Goal: Check status: Check status

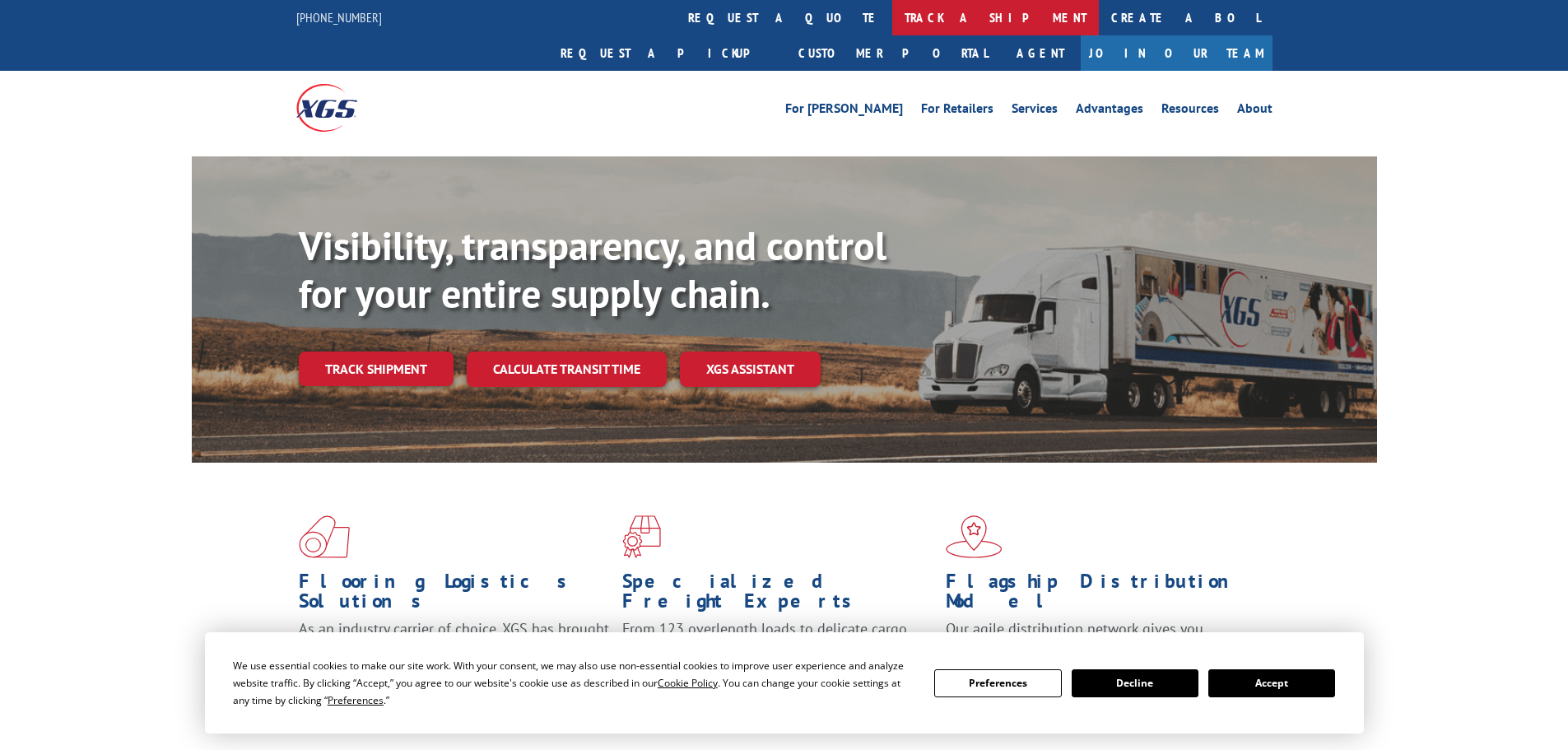
click at [893, 18] on link "track a shipment" at bounding box center [996, 17] width 206 height 36
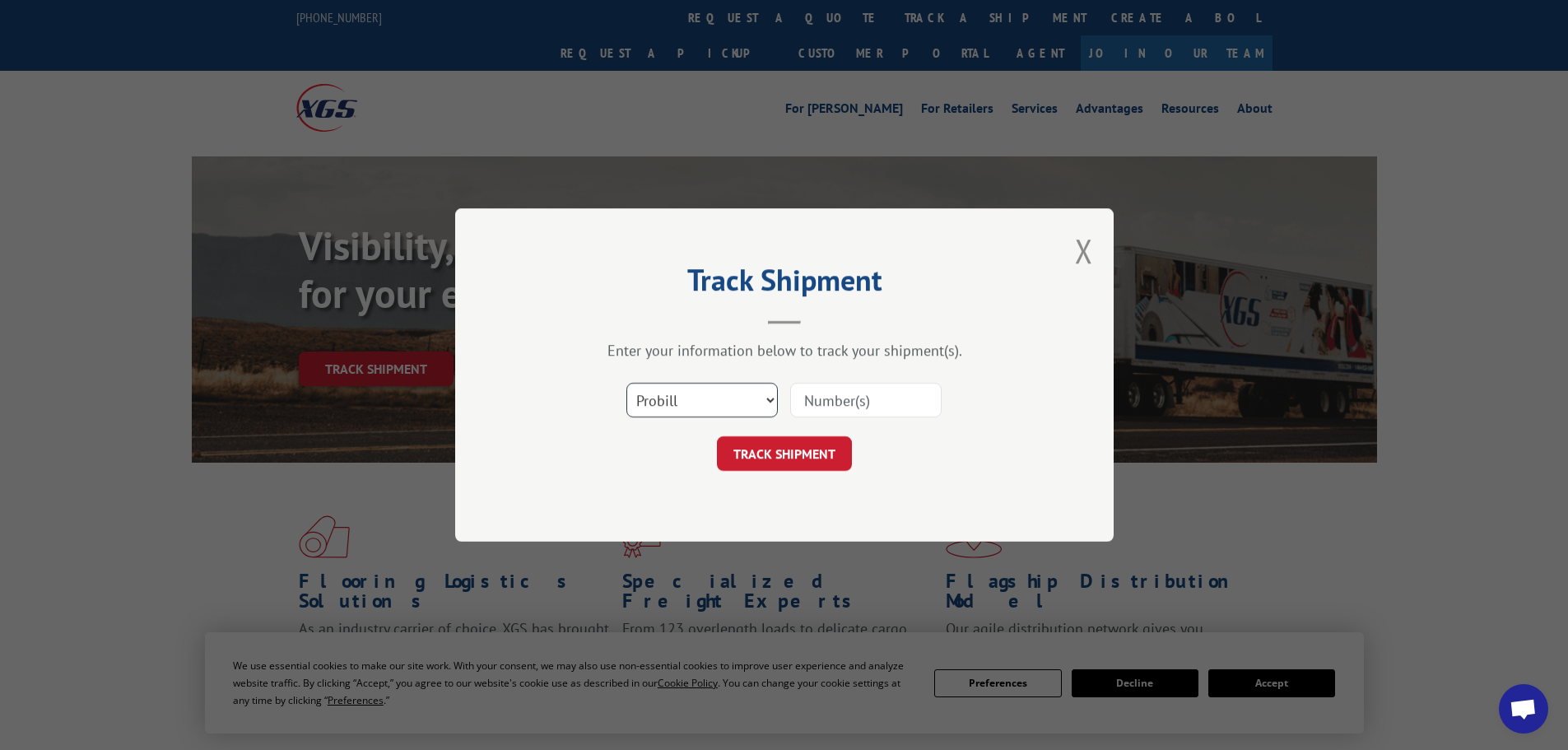
click at [693, 399] on select "Select category... Probill BOL PO" at bounding box center [701, 401] width 151 height 35
select select "bol"
click at [626, 383] on select "Select category... Probill BOL PO" at bounding box center [701, 401] width 151 height 35
click at [833, 400] on input at bounding box center [866, 401] width 151 height 35
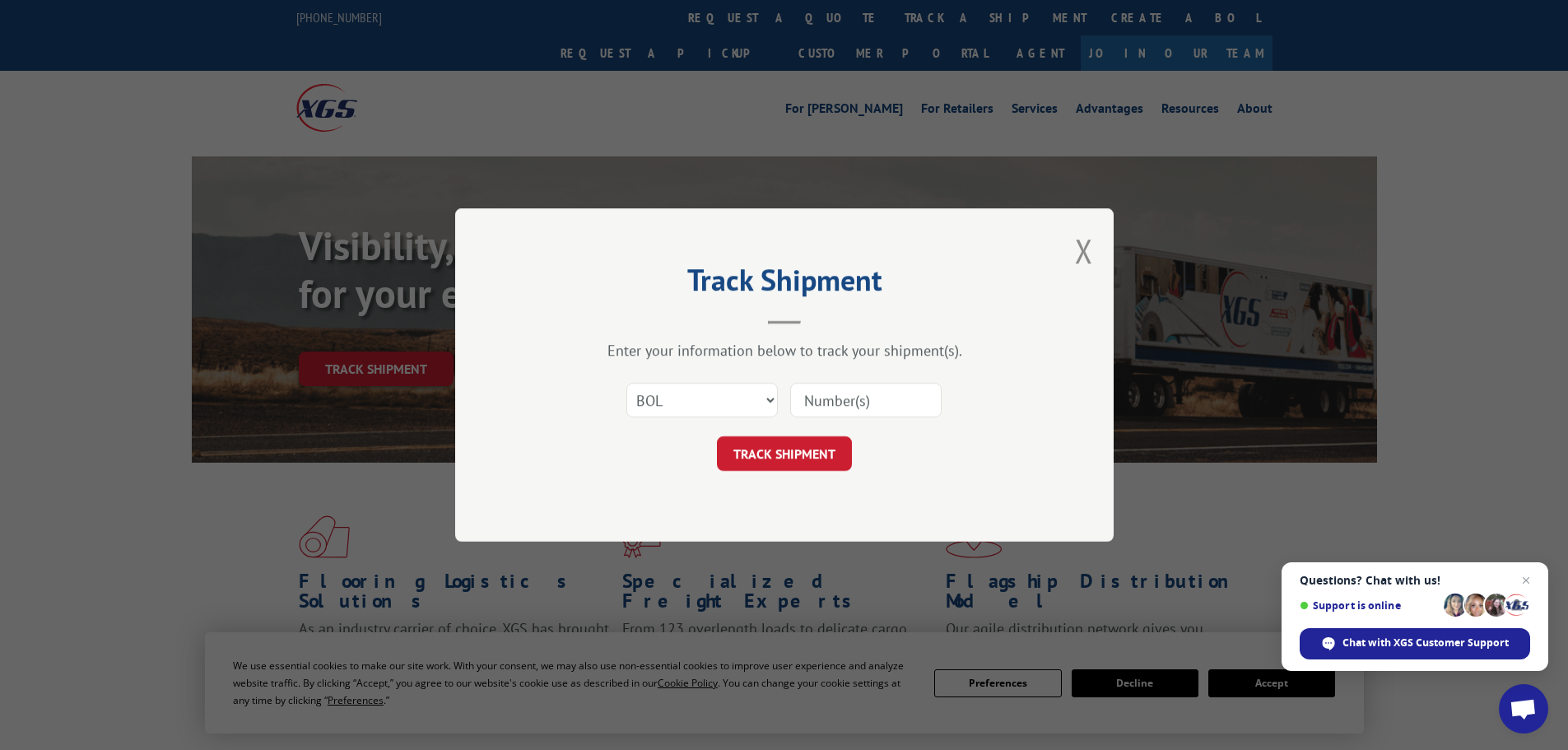
paste input "6329377"
type input "6329377"
click at [788, 452] on button "TRACK SHIPMENT" at bounding box center [784, 454] width 135 height 35
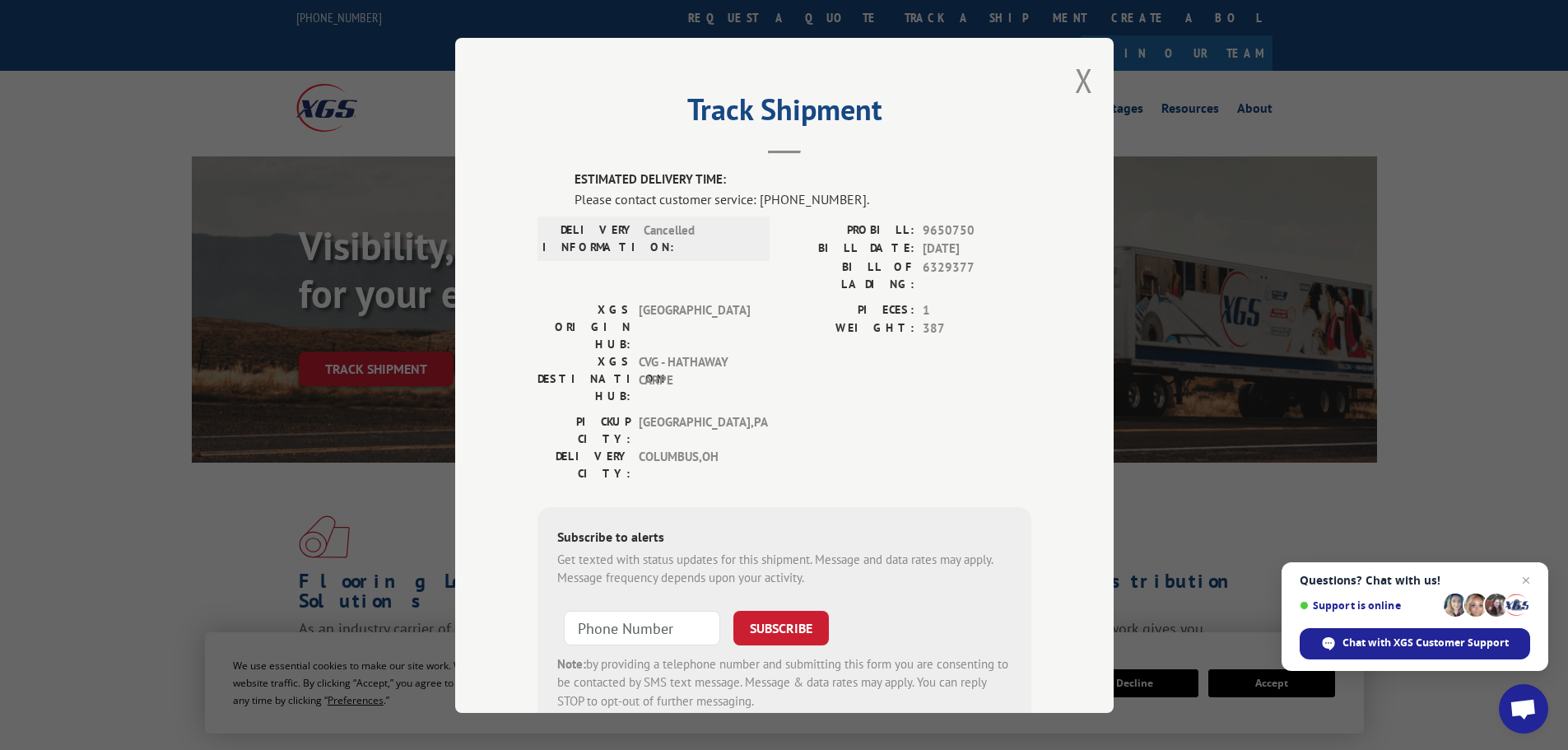
click at [1068, 81] on div "Track Shipment ESTIMATED DELIVERY TIME: Please contact customer service: [PHONE…" at bounding box center [784, 375] width 659 height 676
click at [1078, 78] on button "Close modal" at bounding box center [1084, 80] width 18 height 43
